Goal: Use online tool/utility: Utilize a website feature to perform a specific function

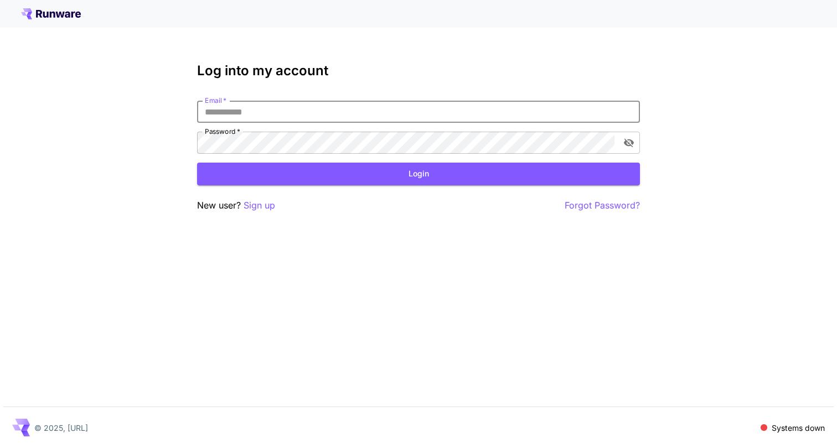
type input "**********"
click at [418, 174] on button "Login" at bounding box center [418, 174] width 443 height 23
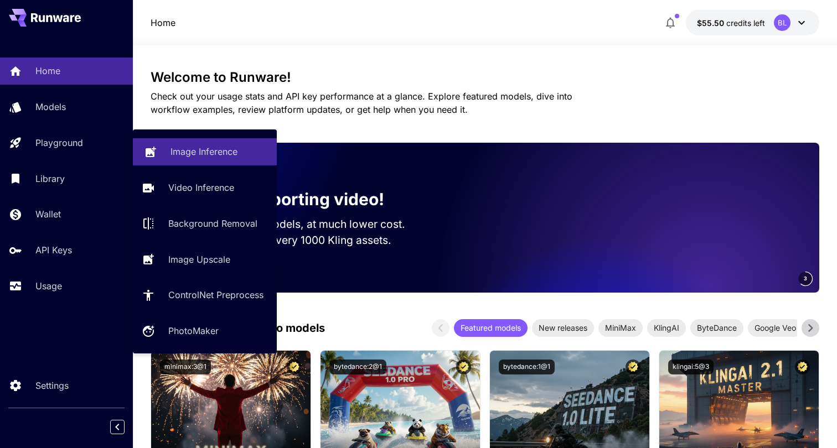
click at [182, 150] on p "Image Inference" at bounding box center [203, 151] width 67 height 13
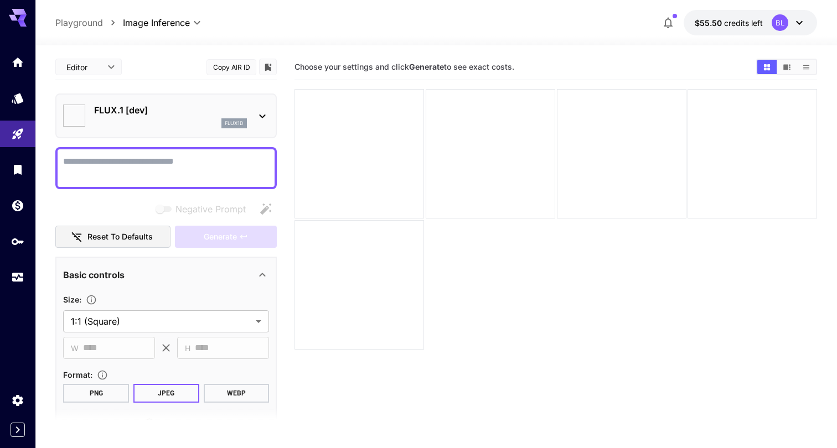
type input "**********"
click at [17, 61] on icon "Home" at bounding box center [18, 58] width 11 height 9
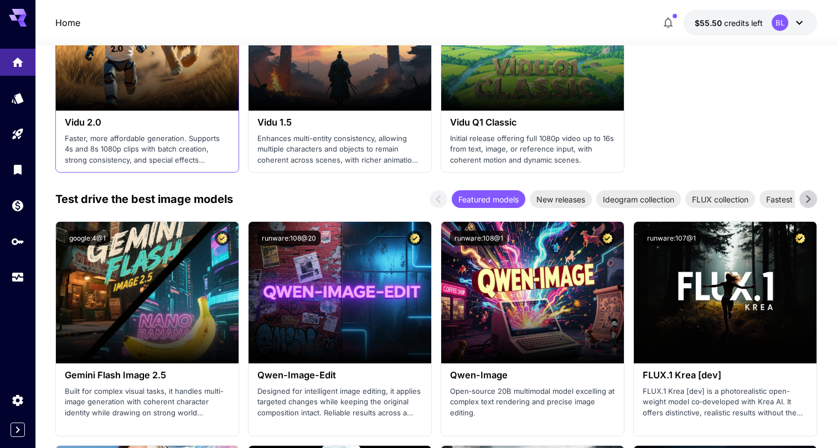
scroll to position [1236, 0]
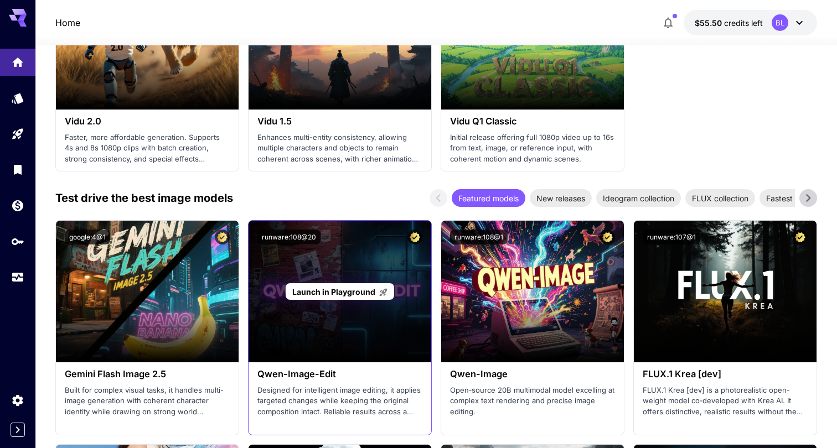
click at [344, 287] on span "Launch in Playground" at bounding box center [333, 291] width 83 height 9
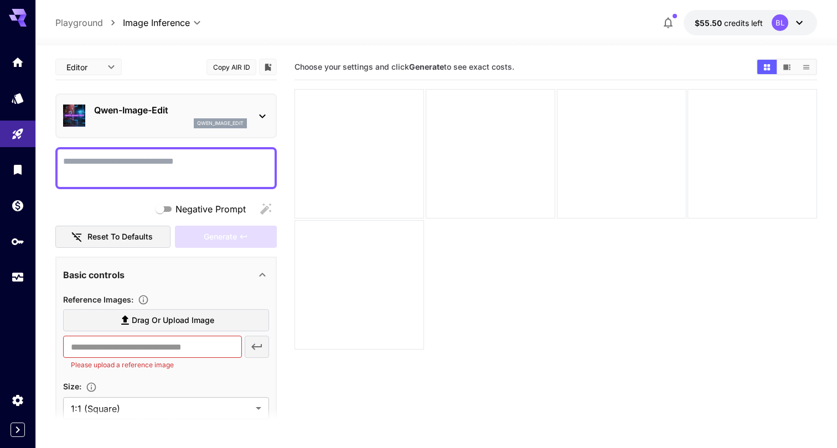
click at [87, 167] on textarea "Negative Prompt" at bounding box center [166, 168] width 206 height 27
click at [519, 364] on section "Choose your settings and click Generate to see exact costs." at bounding box center [555, 278] width 523 height 448
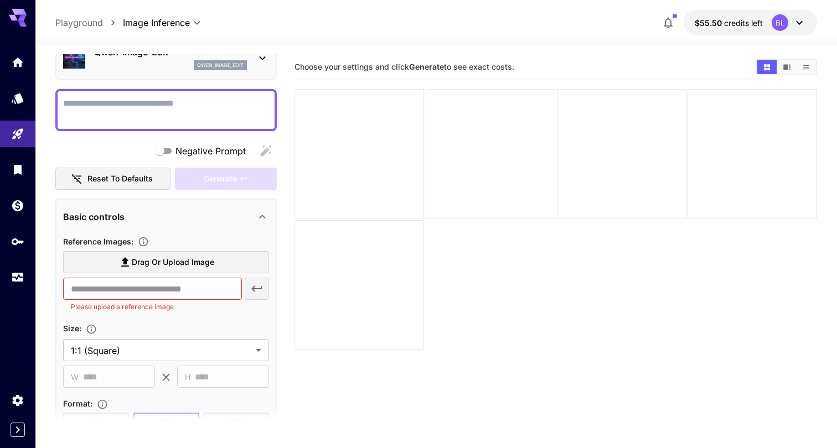
scroll to position [59, 0]
click at [187, 263] on span "Drag or upload image" at bounding box center [173, 262] width 82 height 14
click at [0, 0] on input "Drag or upload image" at bounding box center [0, 0] width 0 height 0
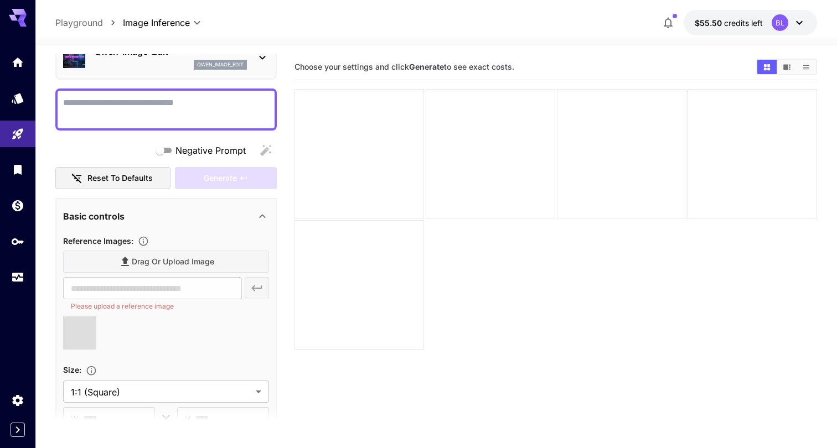
click at [154, 104] on textarea "Negative Prompt" at bounding box center [166, 109] width 206 height 27
click at [140, 104] on textarea "Negative Prompt" at bounding box center [166, 109] width 206 height 27
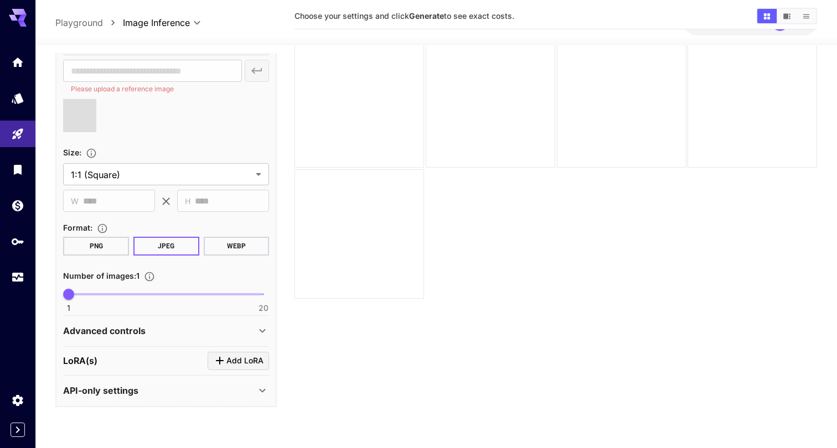
scroll to position [274, 0]
type textarea "**********"
click at [263, 330] on icon at bounding box center [262, 331] width 13 height 13
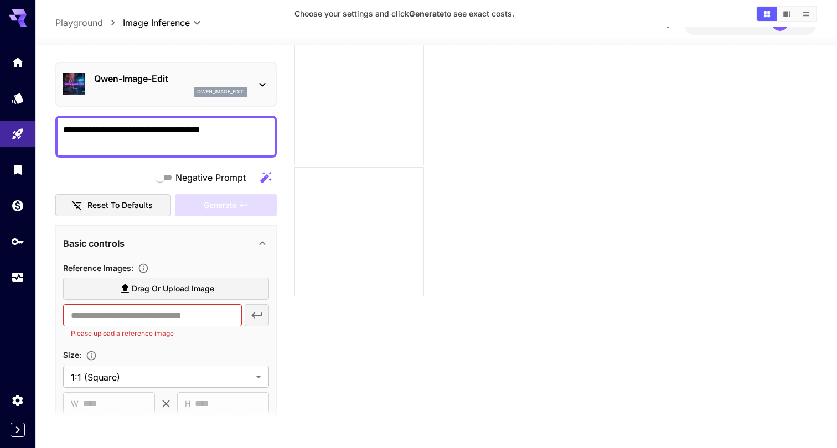
scroll to position [90, 0]
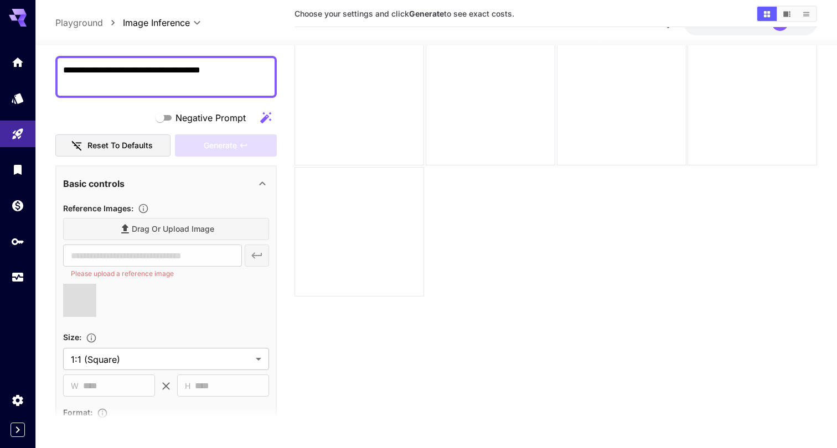
type input "**********"
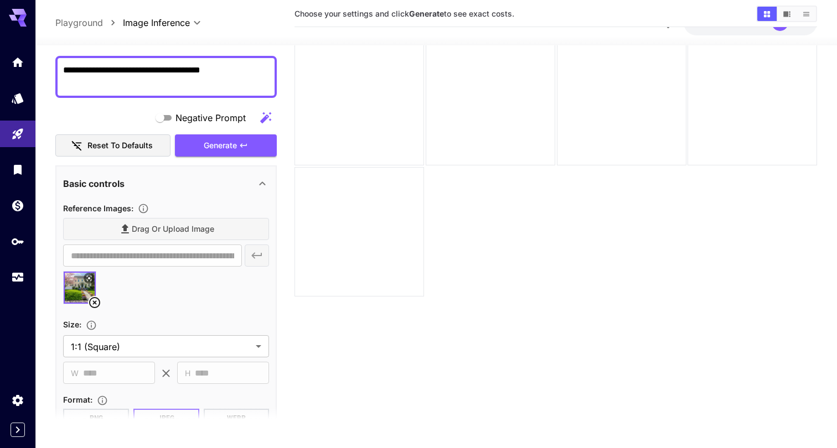
click at [93, 303] on icon at bounding box center [94, 302] width 11 height 11
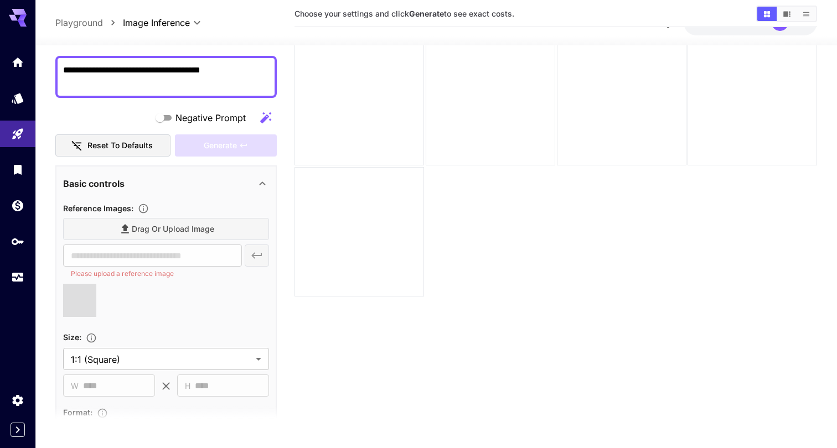
type input "**********"
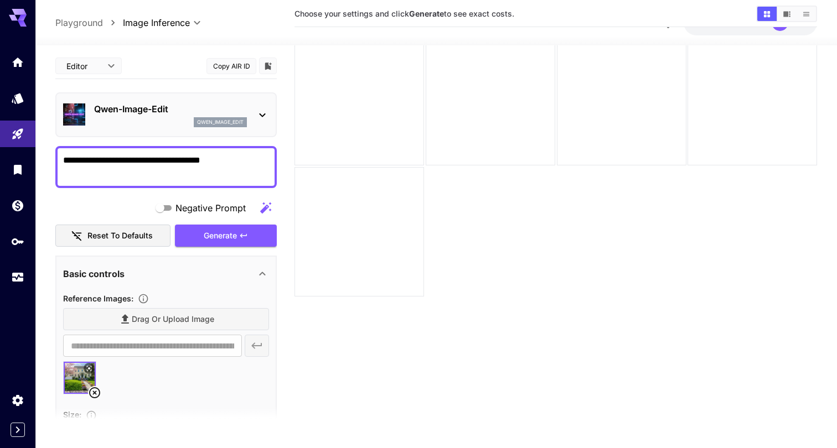
scroll to position [0, 0]
click at [225, 167] on textarea "**********" at bounding box center [166, 167] width 206 height 27
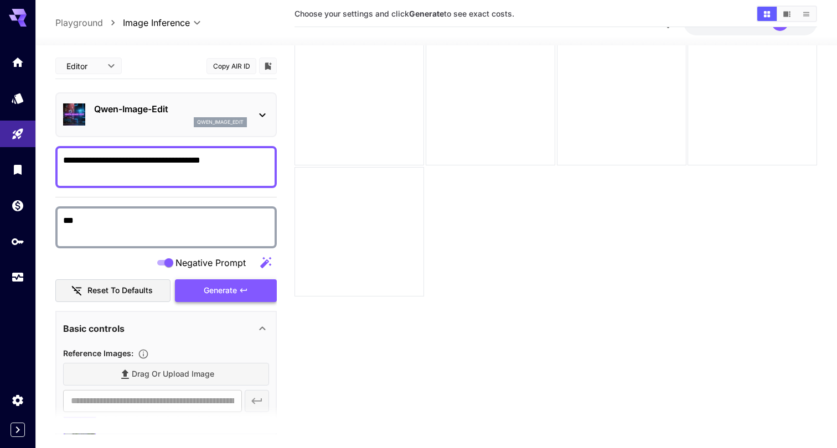
type textarea "***"
click at [219, 285] on span "Generate" at bounding box center [220, 291] width 33 height 14
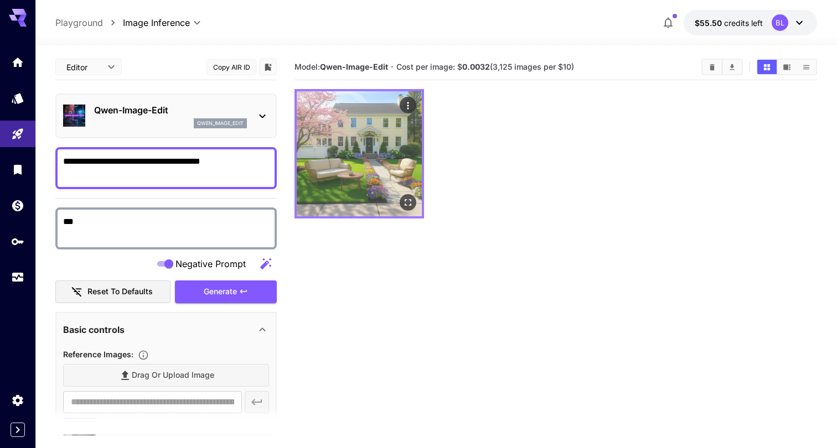
click at [406, 203] on icon "Open in fullscreen" at bounding box center [407, 202] width 11 height 11
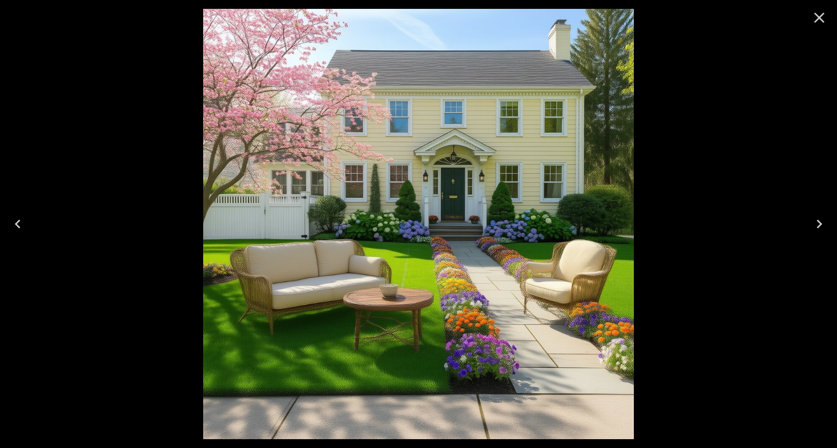
click at [818, 15] on icon "Close" at bounding box center [819, 18] width 18 height 18
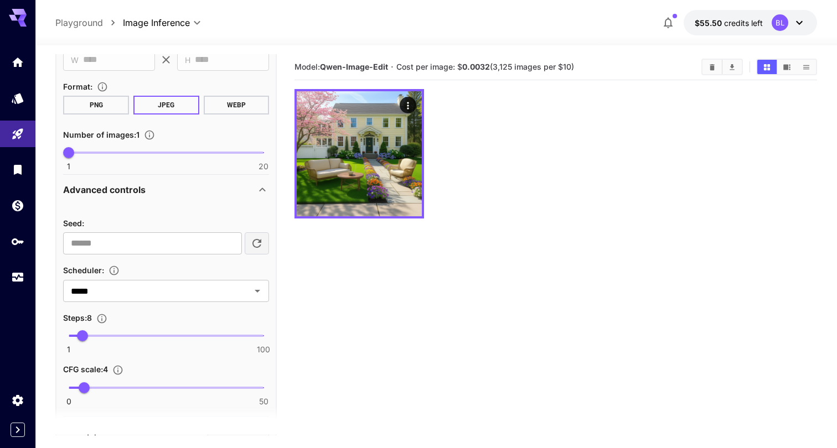
scroll to position [492, 0]
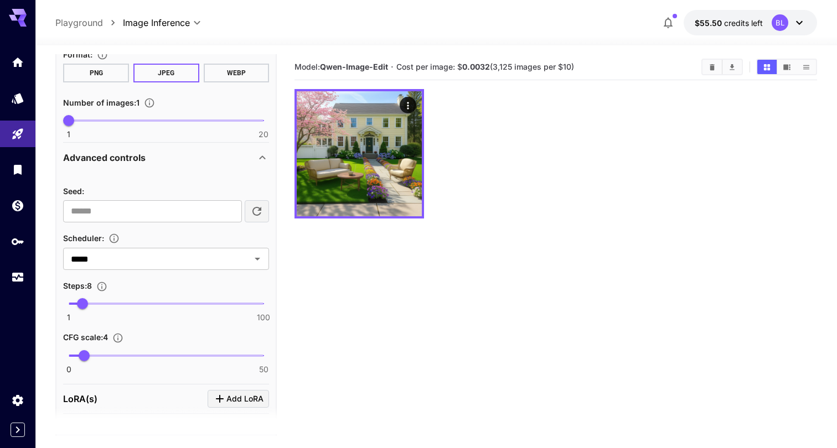
click at [119, 303] on span "1 100 8" at bounding box center [166, 304] width 195 height 17
type input "**"
click at [127, 307] on span "31" at bounding box center [127, 303] width 11 height 11
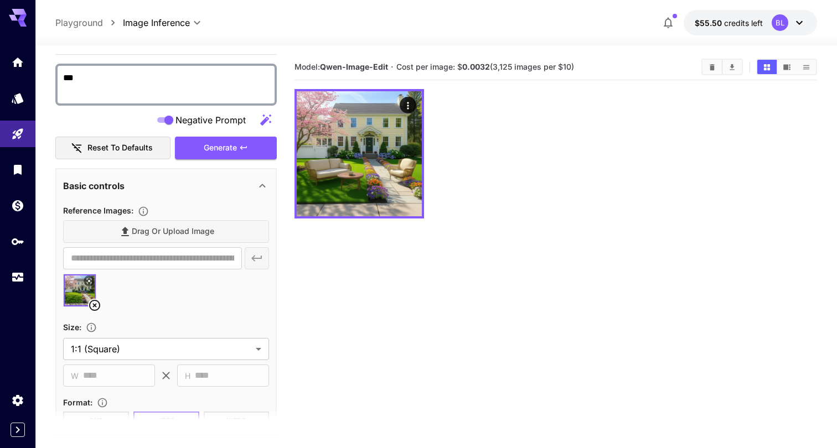
scroll to position [50, 0]
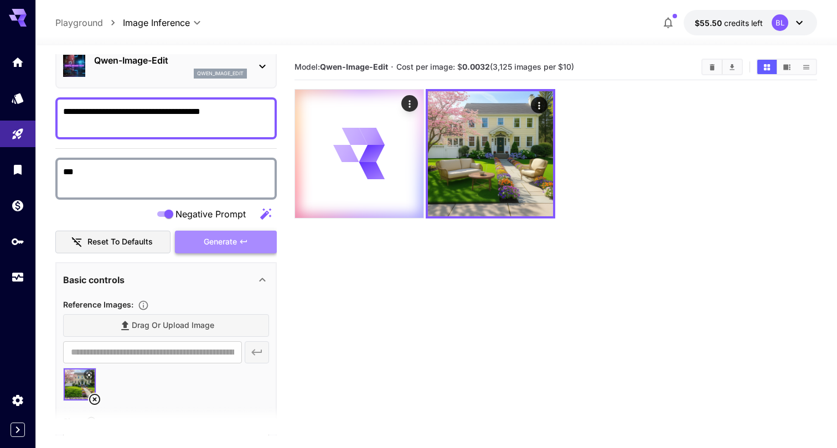
click at [213, 239] on span "Generate" at bounding box center [220, 242] width 33 height 14
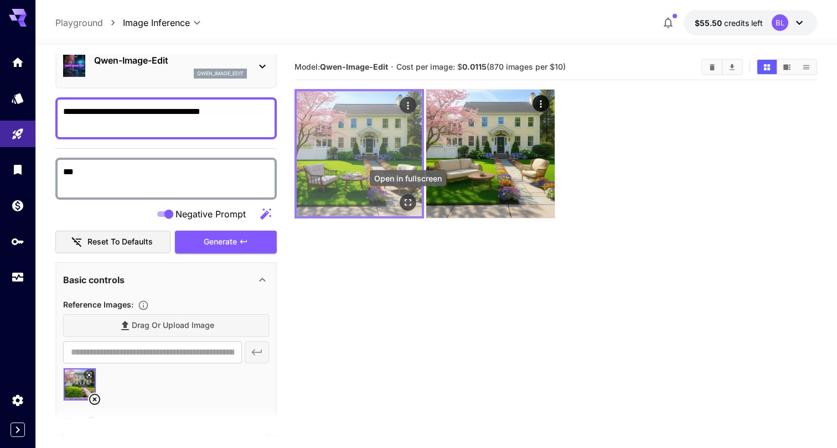
click at [412, 201] on icon "Open in fullscreen" at bounding box center [407, 202] width 11 height 11
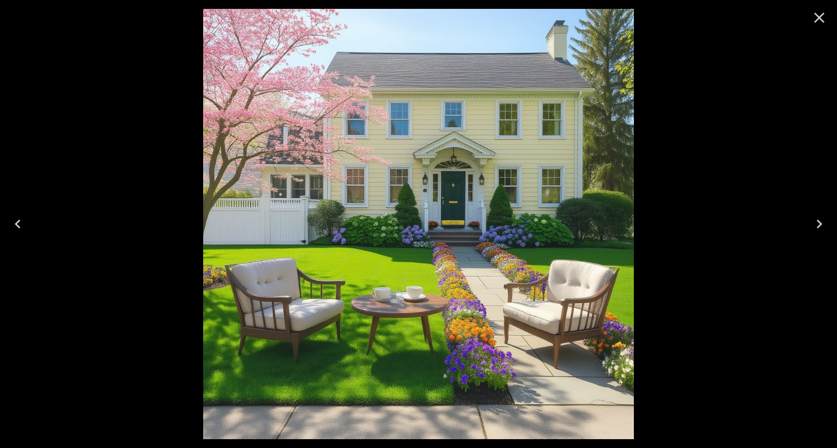
click at [816, 20] on icon "Close" at bounding box center [819, 18] width 11 height 11
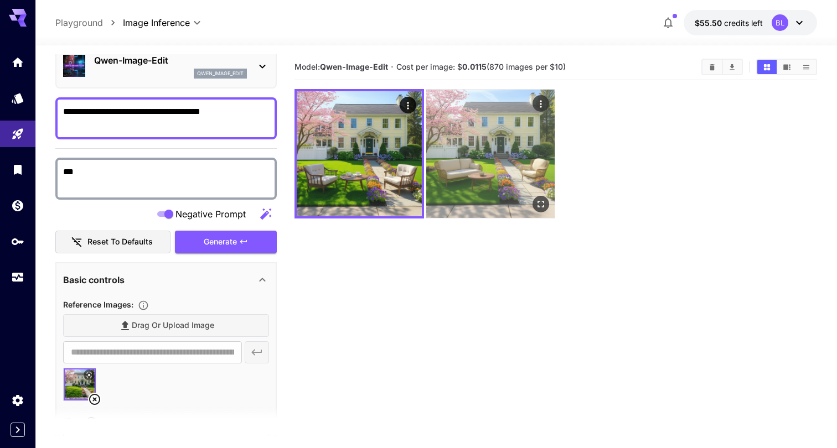
click at [470, 172] on img at bounding box center [490, 154] width 128 height 128
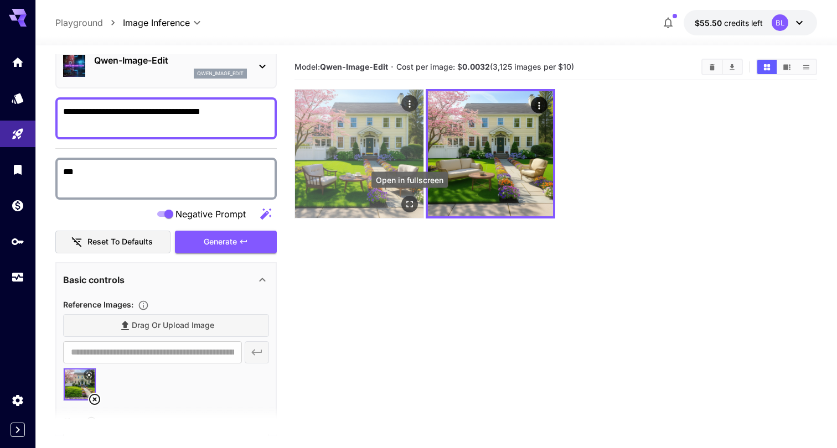
click at [409, 205] on icon "Open in fullscreen" at bounding box center [409, 204] width 11 height 11
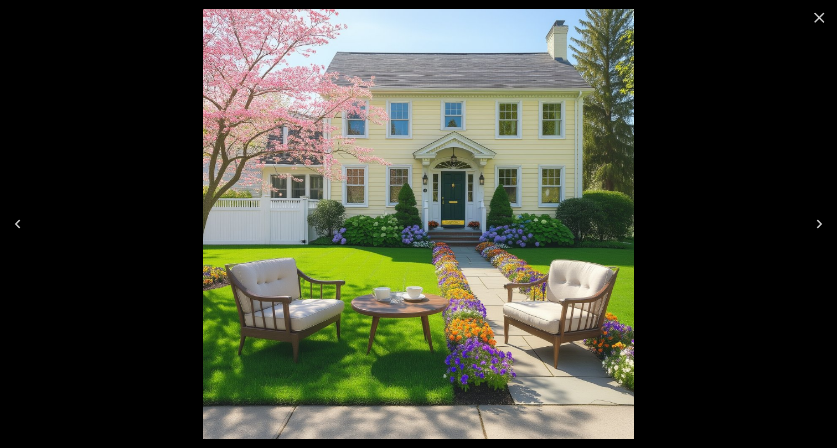
click at [819, 12] on icon "Close" at bounding box center [819, 18] width 18 height 18
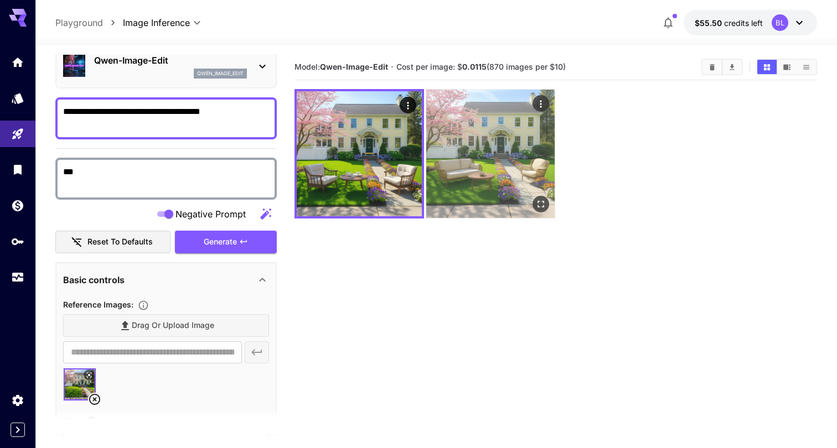
click at [472, 151] on img at bounding box center [490, 154] width 128 height 128
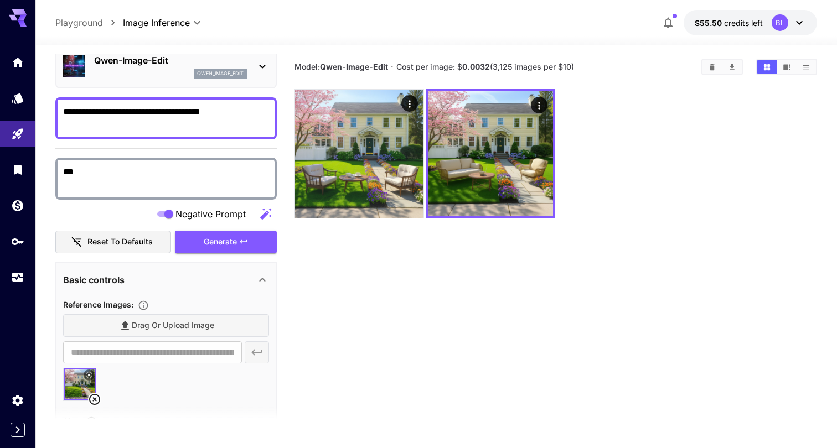
click at [266, 64] on icon at bounding box center [262, 66] width 13 height 13
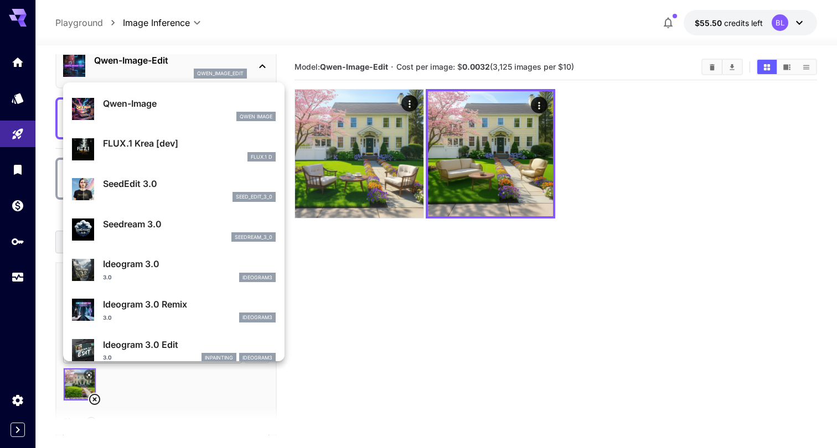
scroll to position [156, 0]
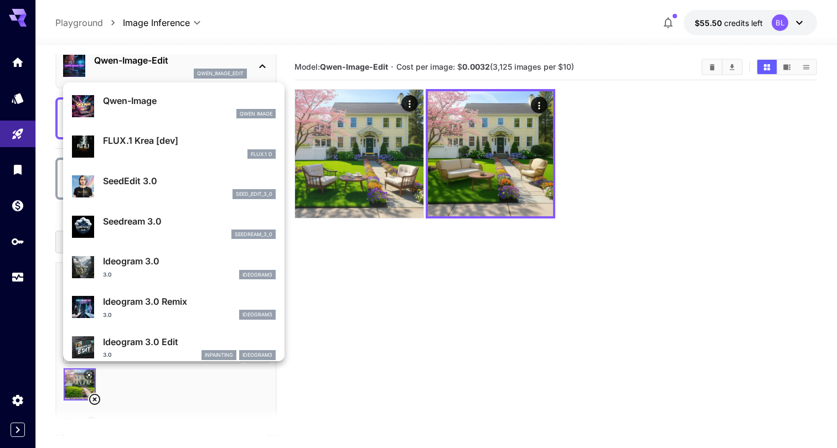
click at [166, 190] on div "seed_edit_3_0" at bounding box center [189, 194] width 173 height 10
type input "***"
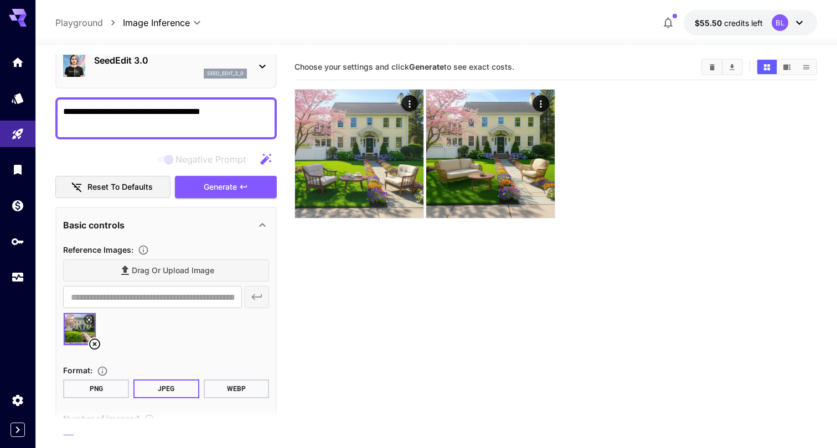
click at [152, 108] on textarea "**********" at bounding box center [166, 118] width 206 height 27
type textarea "**********"
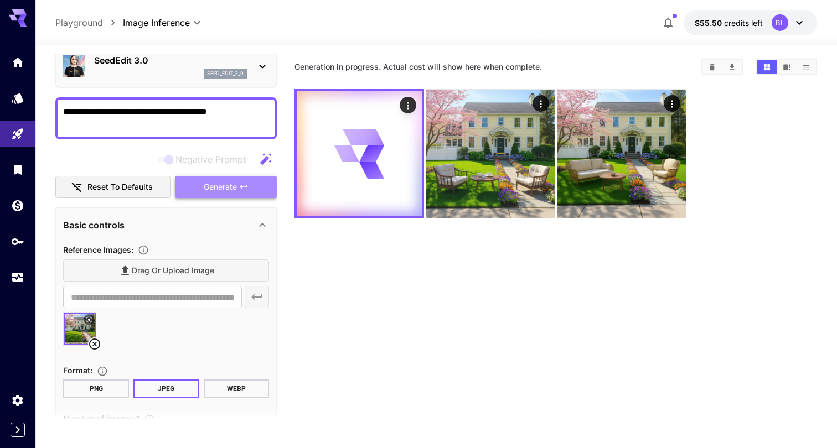
click at [223, 190] on span "Generate" at bounding box center [220, 187] width 33 height 14
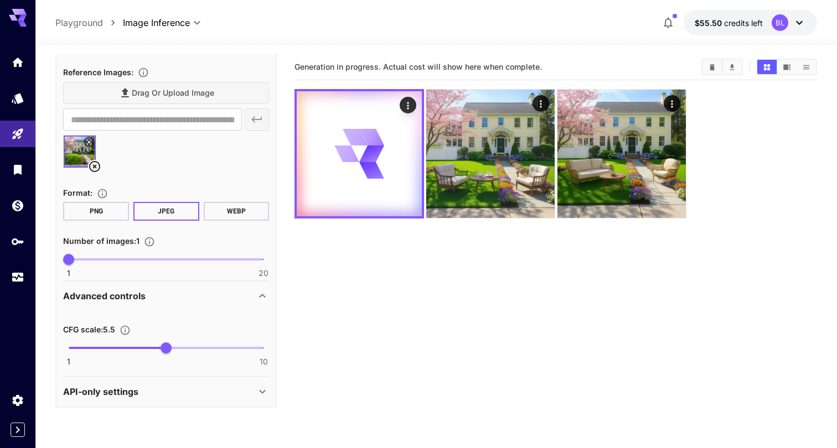
scroll to position [227, 0]
click at [257, 397] on icon at bounding box center [262, 392] width 13 height 13
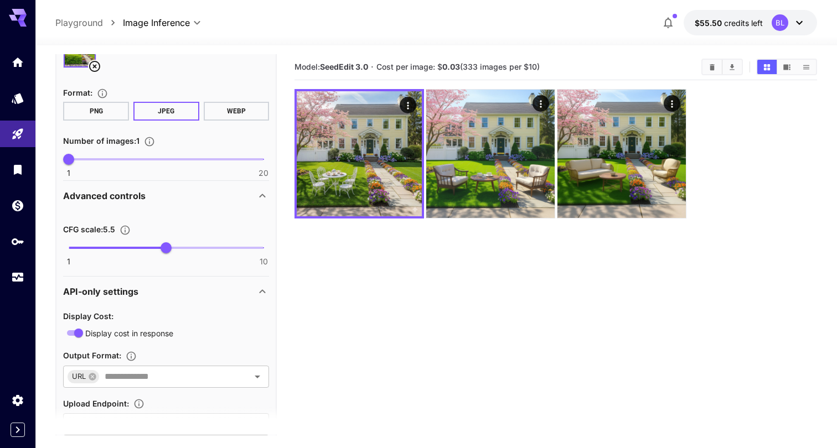
scroll to position [327, 0]
click at [259, 292] on icon at bounding box center [262, 292] width 13 height 13
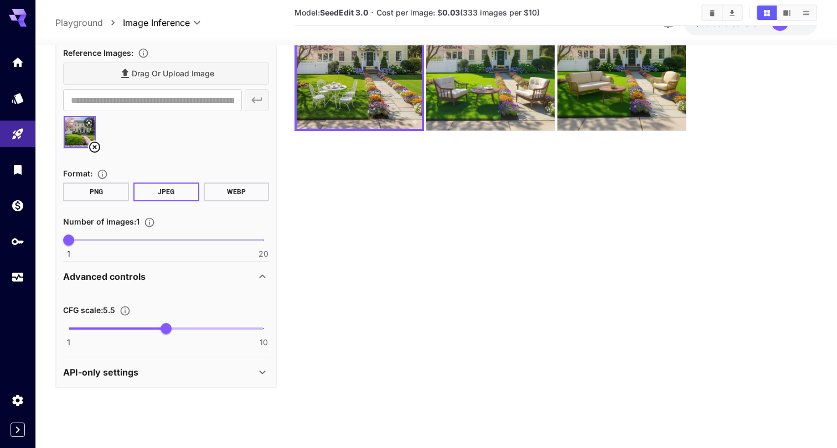
scroll to position [87, 0]
click at [254, 369] on div "API-only settings" at bounding box center [159, 372] width 193 height 13
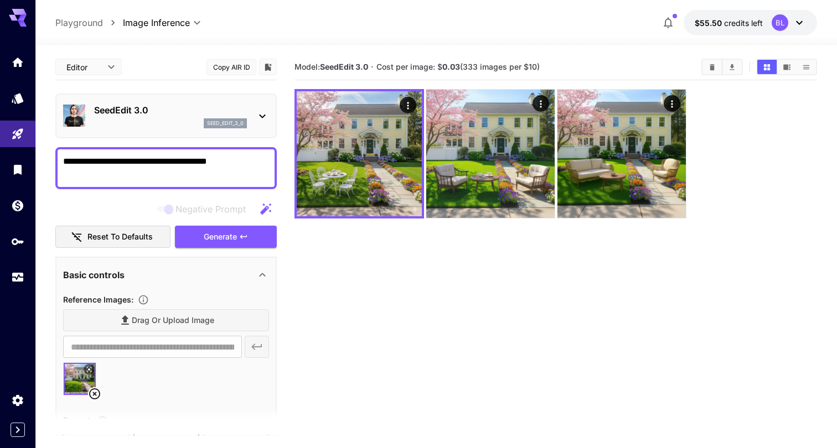
scroll to position [0, 0]
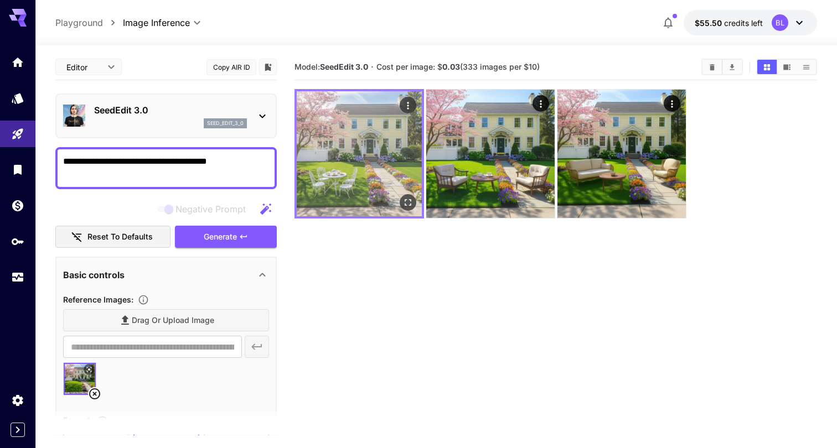
click at [342, 173] on img at bounding box center [359, 153] width 125 height 125
click at [368, 173] on img at bounding box center [359, 153] width 125 height 125
click at [406, 201] on icon "Open in fullscreen" at bounding box center [407, 202] width 11 height 11
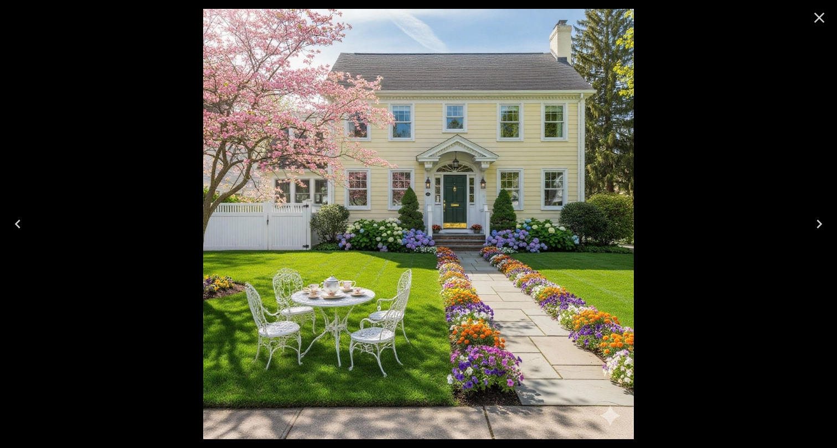
click at [821, 13] on icon "Close" at bounding box center [819, 18] width 18 height 18
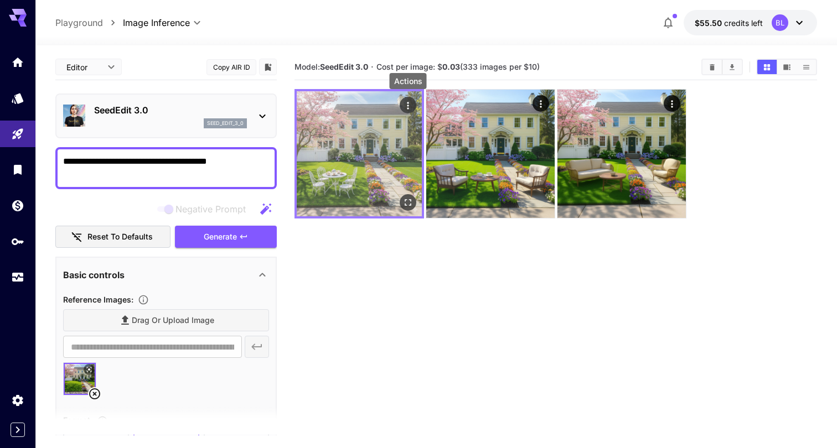
click at [404, 104] on icon "Actions" at bounding box center [407, 105] width 11 height 11
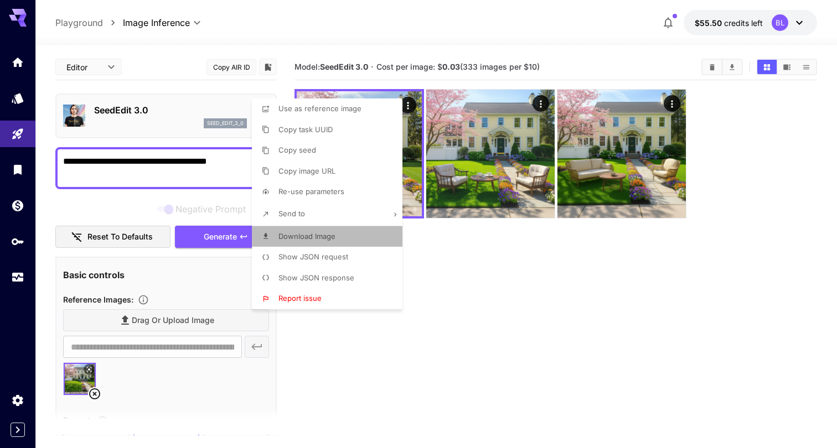
click at [335, 241] on li "Download Image" at bounding box center [330, 236] width 157 height 21
click at [501, 343] on div at bounding box center [418, 224] width 837 height 448
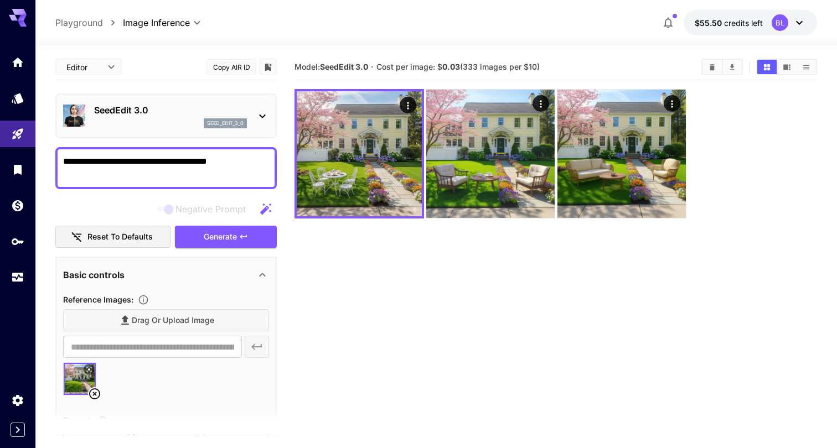
click at [259, 117] on icon at bounding box center [262, 116] width 13 height 13
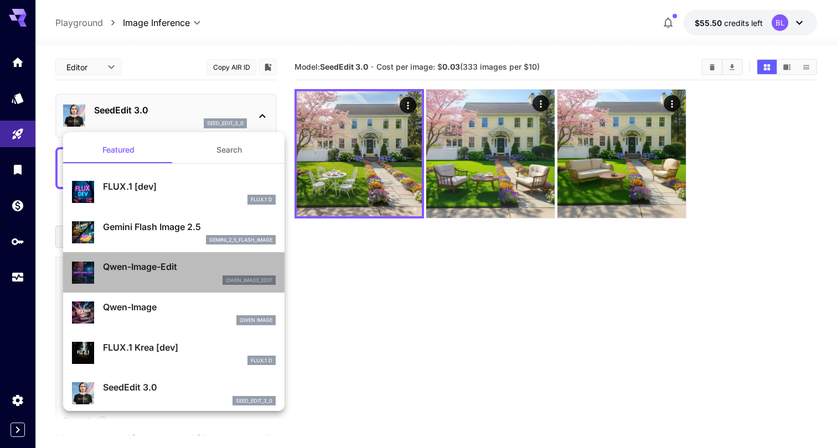
click at [169, 266] on p "Qwen-Image-Edit" at bounding box center [189, 266] width 173 height 13
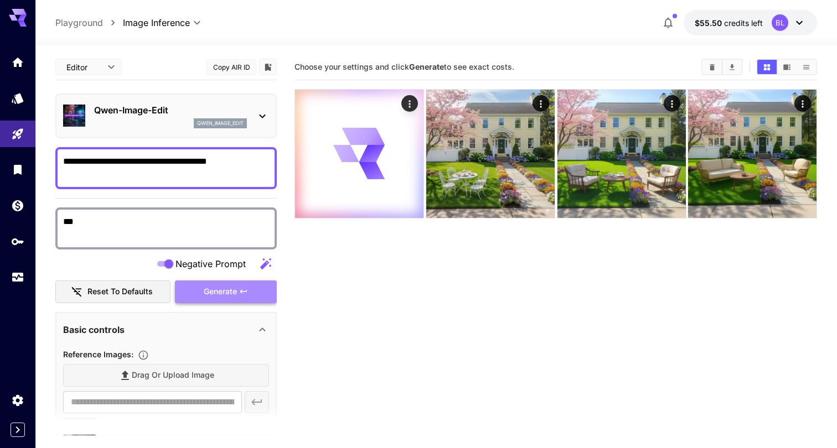
click at [234, 294] on span "Generate" at bounding box center [220, 292] width 33 height 14
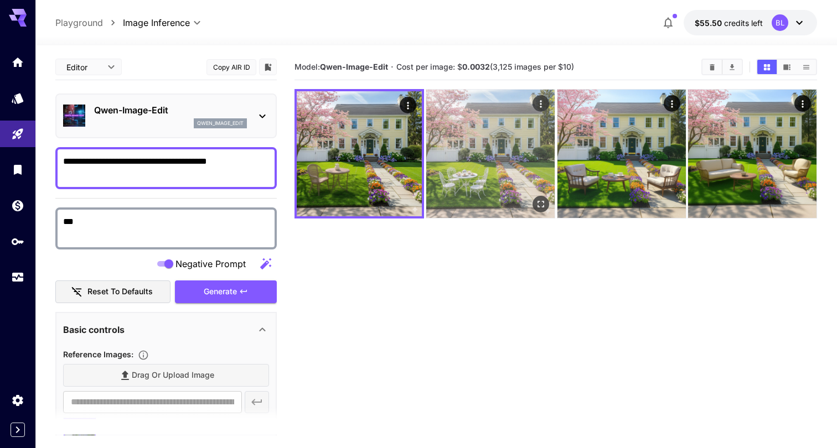
click at [457, 189] on img at bounding box center [490, 154] width 128 height 128
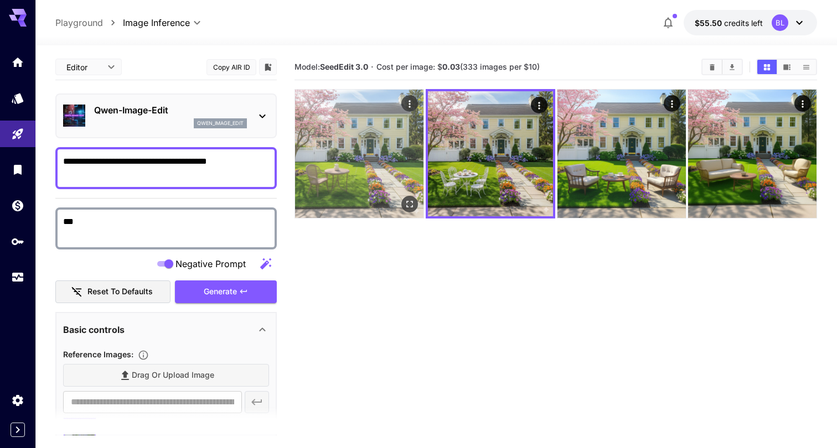
click at [349, 136] on img at bounding box center [359, 154] width 128 height 128
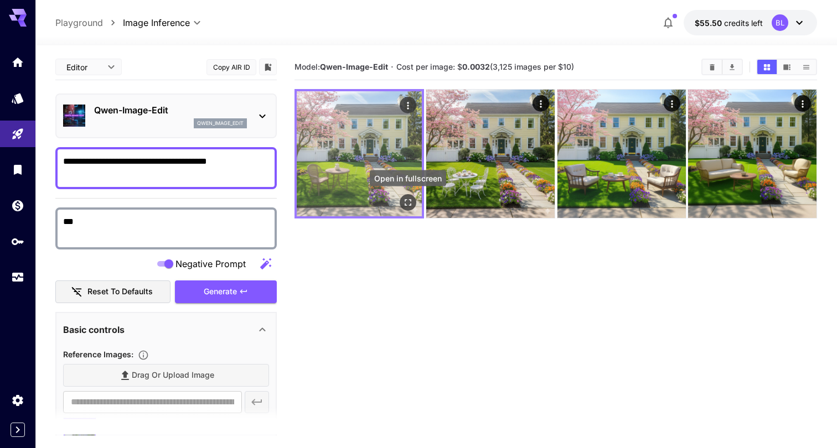
click at [412, 208] on button "Open in fullscreen" at bounding box center [408, 202] width 17 height 17
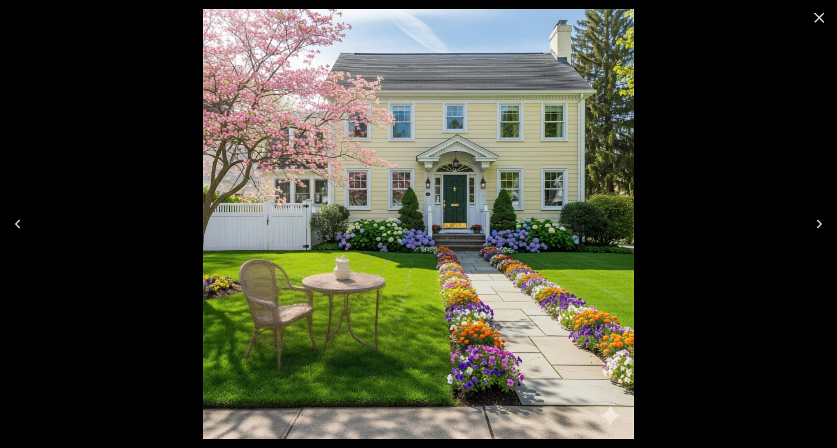
click at [820, 228] on icon "Next" at bounding box center [819, 224] width 18 height 18
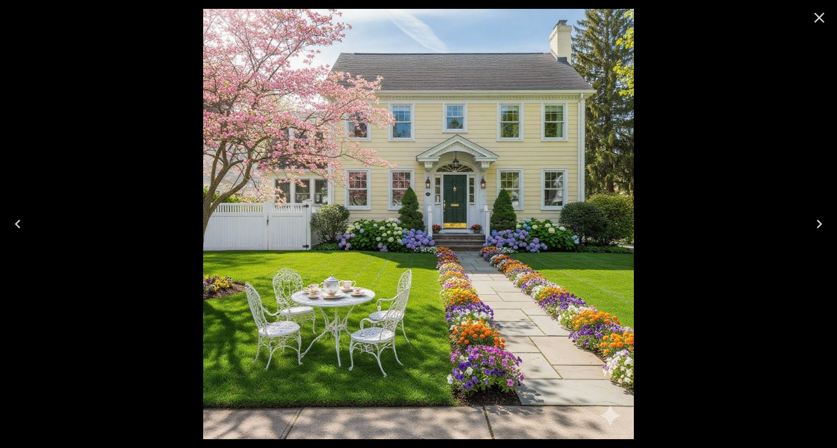
click at [821, 18] on icon "Close" at bounding box center [819, 18] width 18 height 18
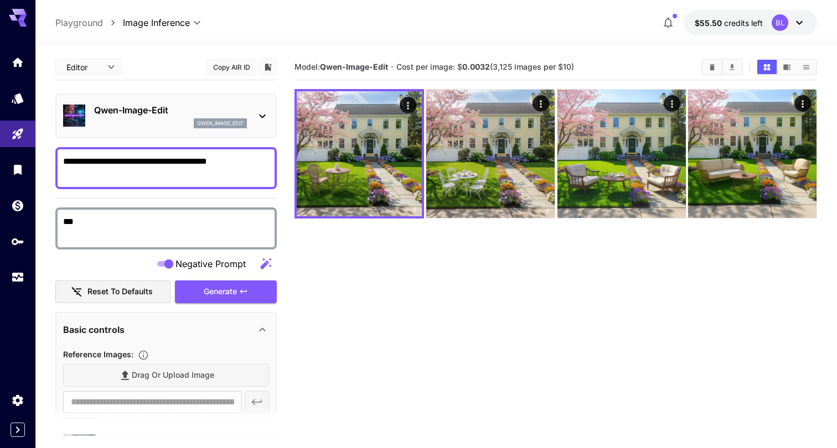
click at [256, 114] on icon at bounding box center [262, 116] width 13 height 13
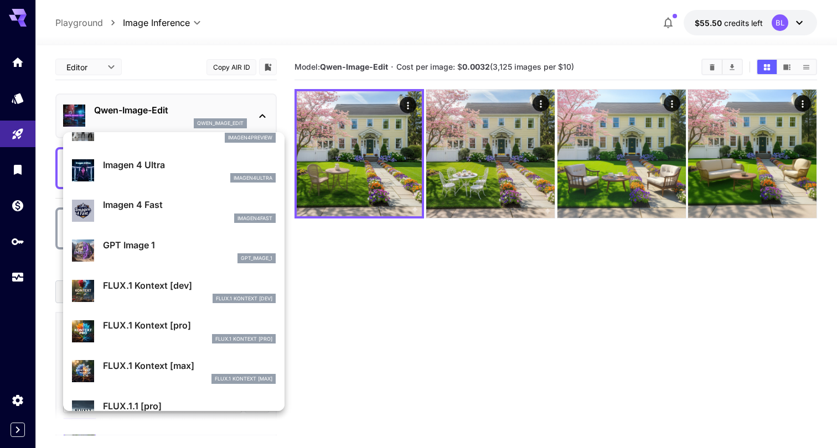
scroll to position [565, 0]
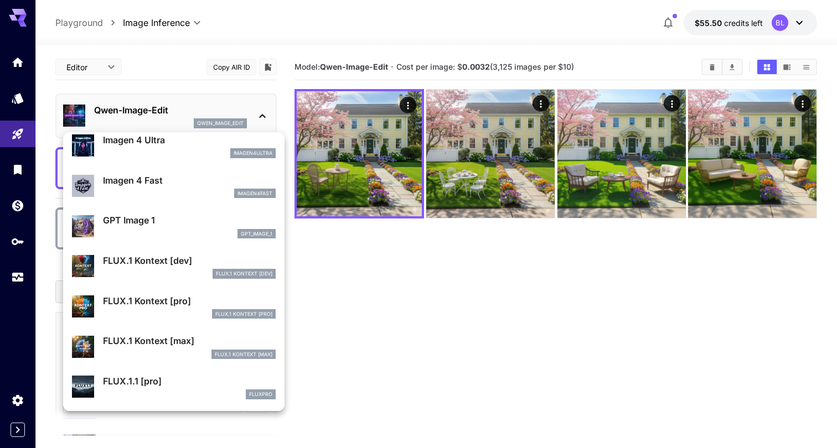
click at [162, 256] on p "FLUX.1 Kontext [dev]" at bounding box center [189, 260] width 173 height 13
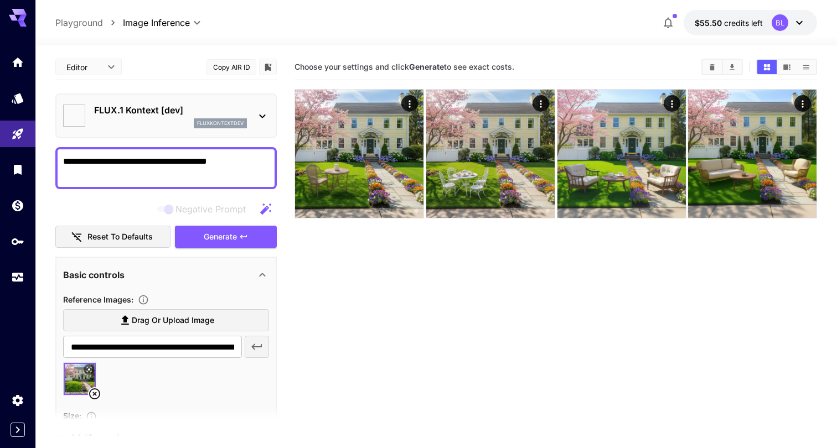
type input "***"
type input "**"
type input "****"
click at [244, 159] on textarea "**********" at bounding box center [166, 168] width 206 height 27
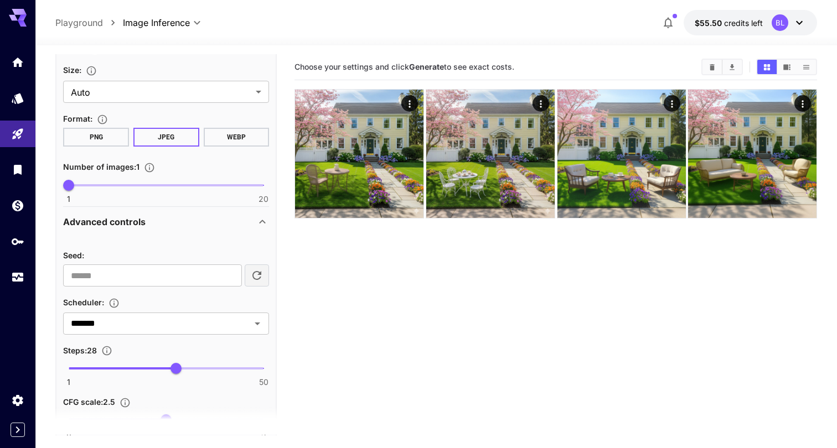
scroll to position [355, 0]
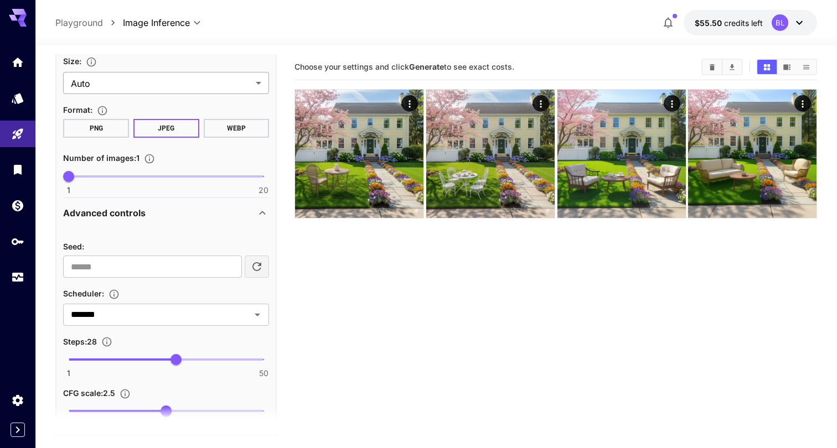
click at [260, 81] on body "**********" at bounding box center [418, 268] width 837 height 536
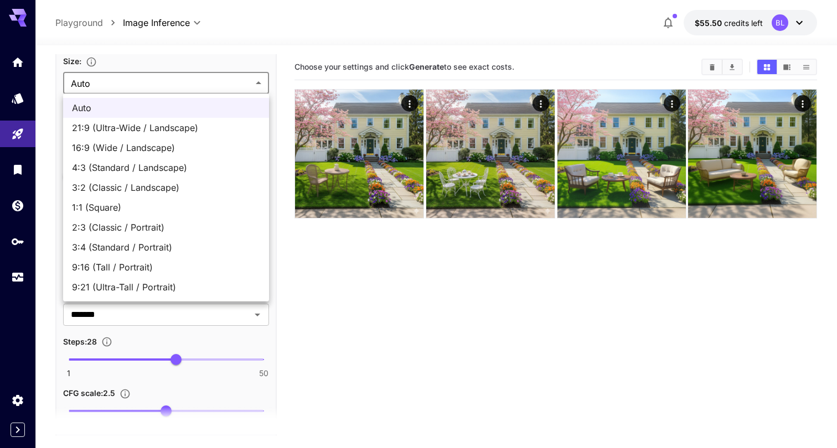
click at [392, 319] on div at bounding box center [418, 224] width 837 height 448
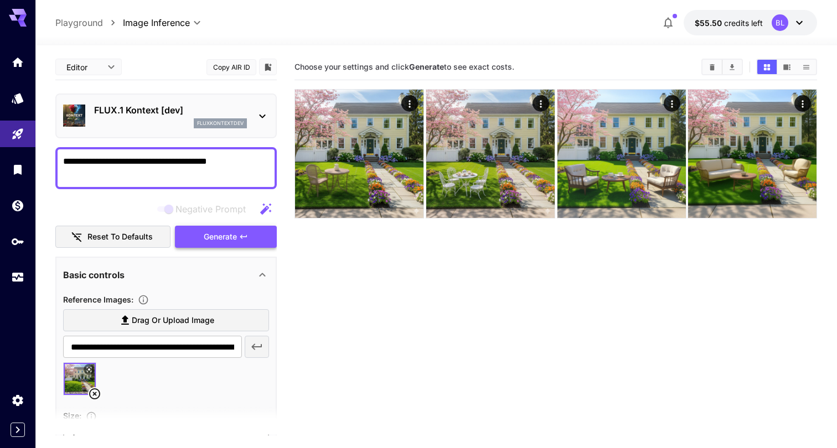
scroll to position [0, 0]
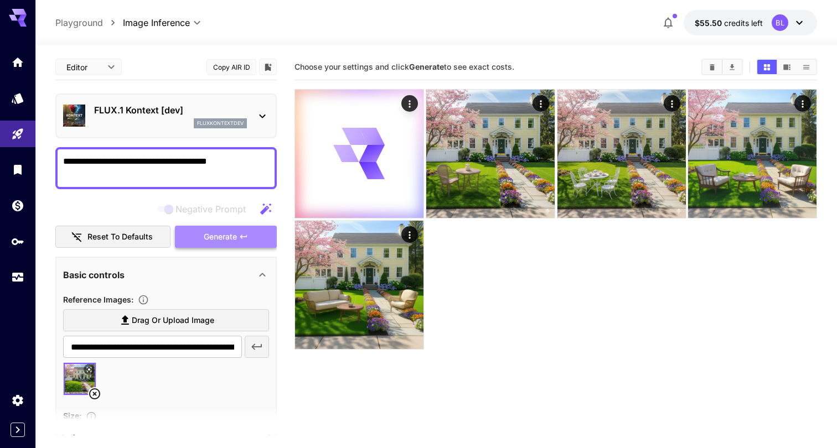
click at [214, 236] on span "Generate" at bounding box center [220, 237] width 33 height 14
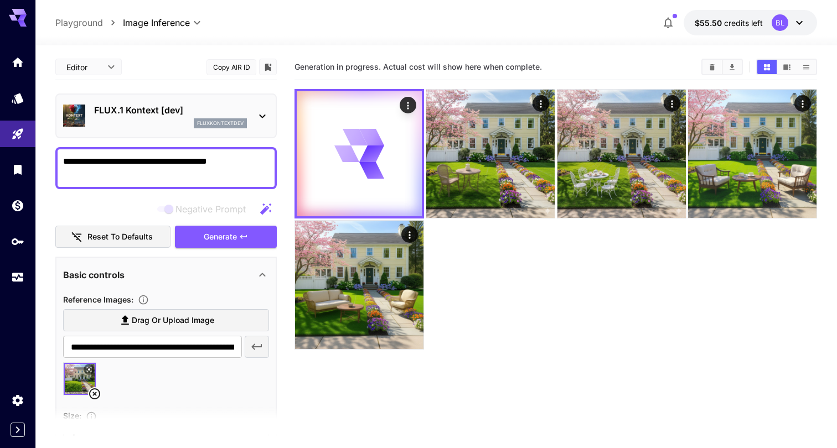
click at [539, 388] on section "Generation in progress. Actual cost will show here when complete." at bounding box center [555, 278] width 523 height 448
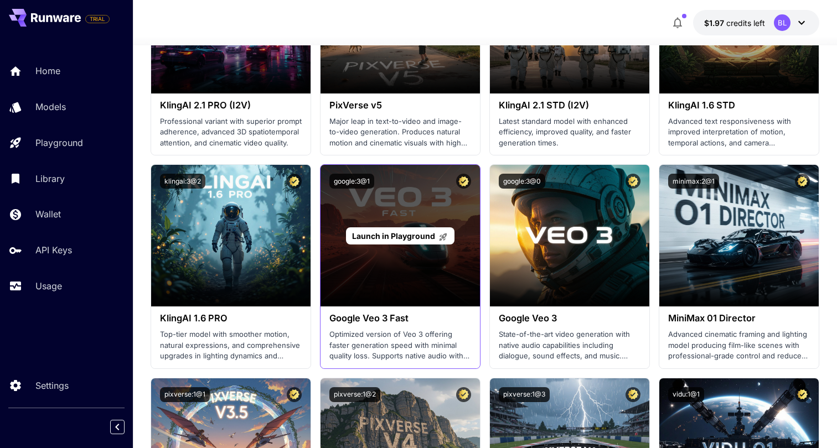
scroll to position [748, 0]
